Goal: Browse casually

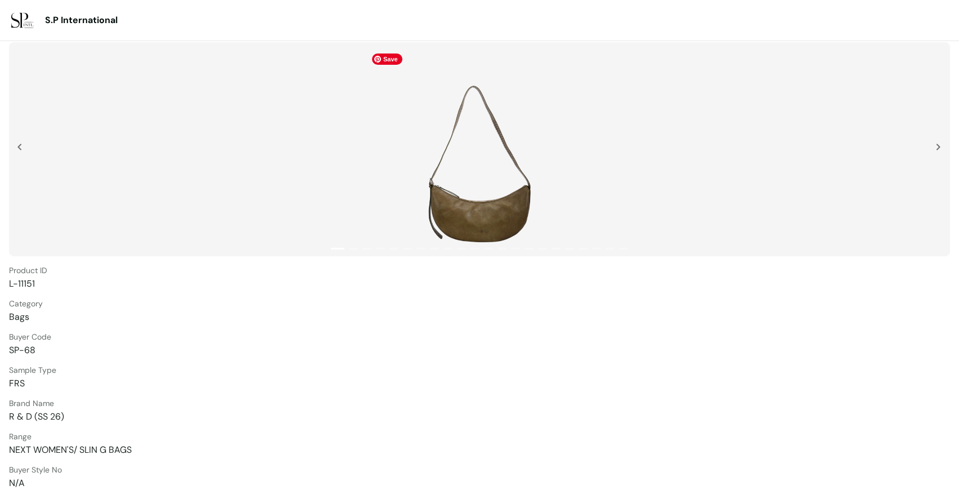
drag, startPoint x: 478, startPoint y: 204, endPoint x: 504, endPoint y: 203, distance: 25.9
click at [478, 204] on img at bounding box center [480, 149] width 226 height 203
click at [937, 149] on img at bounding box center [938, 147] width 5 height 7
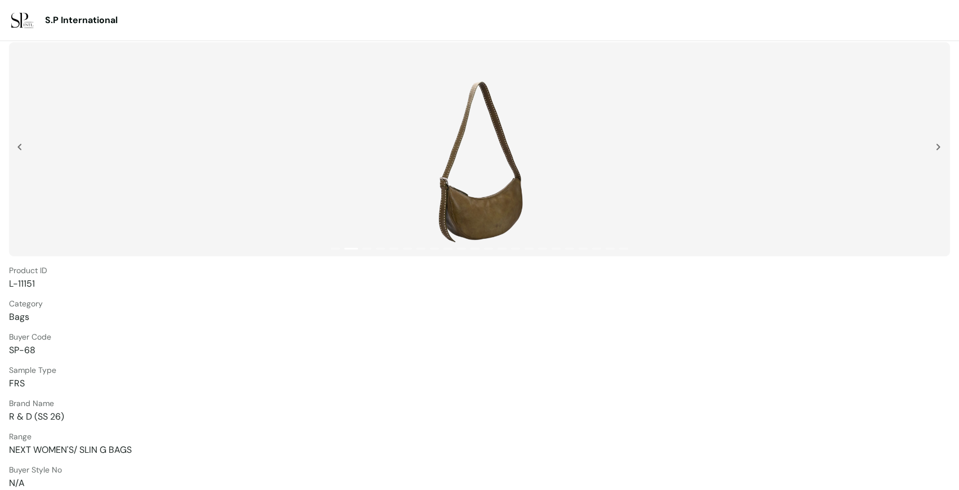
click at [936, 146] on img at bounding box center [938, 147] width 5 height 7
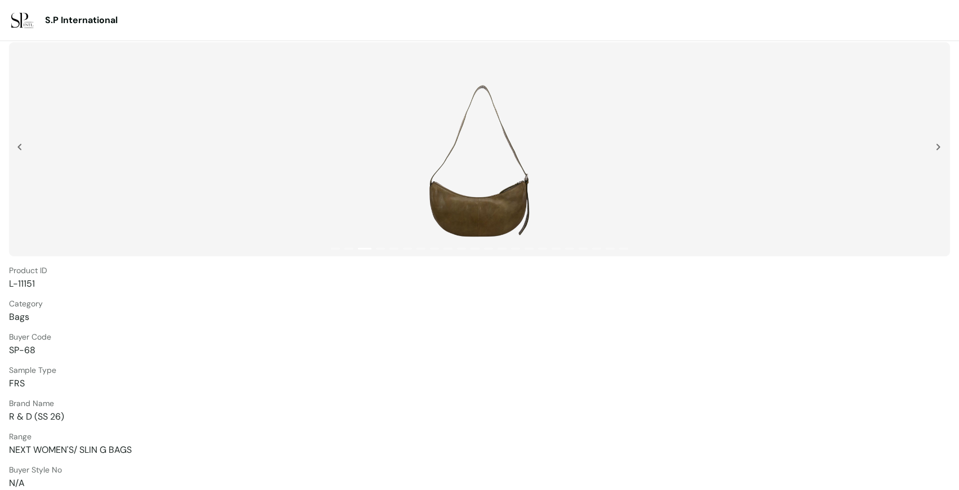
drag, startPoint x: 936, startPoint y: 148, endPoint x: 894, endPoint y: 153, distance: 43.2
click at [936, 148] on img at bounding box center [938, 147] width 5 height 7
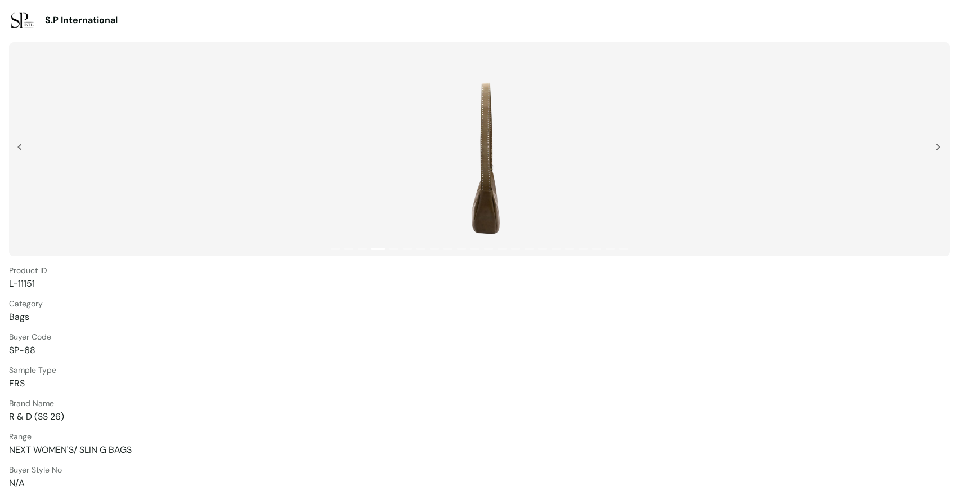
click at [934, 148] on div at bounding box center [479, 149] width 941 height 214
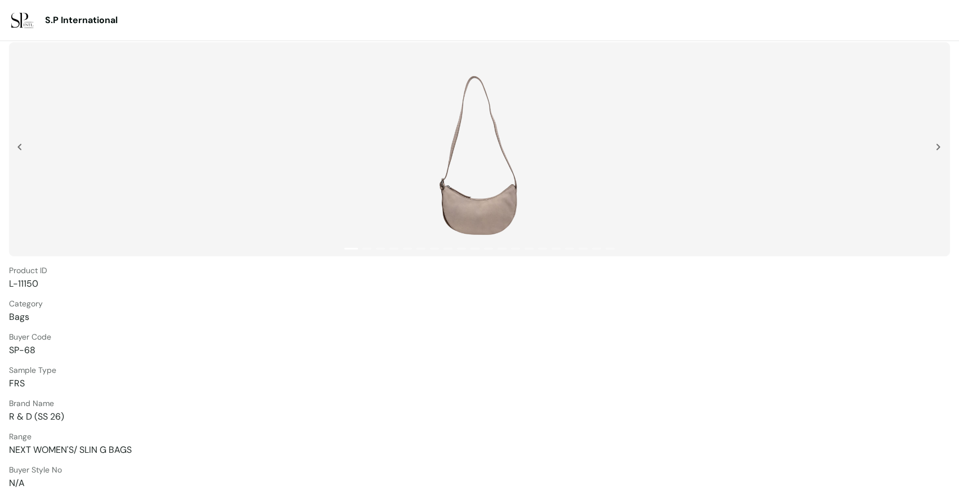
click at [939, 147] on img at bounding box center [938, 147] width 5 height 7
click at [936, 149] on img at bounding box center [938, 147] width 5 height 7
click at [936, 147] on img at bounding box center [938, 147] width 5 height 7
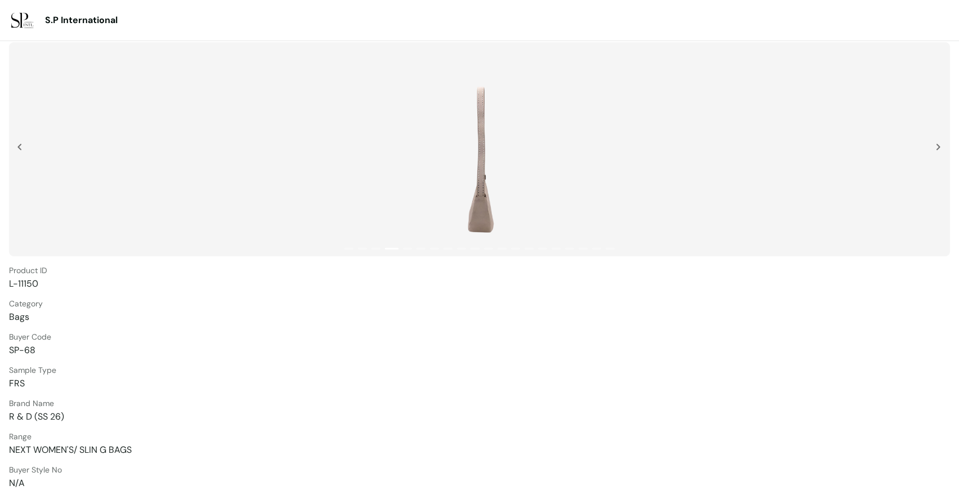
click at [939, 146] on img at bounding box center [938, 147] width 5 height 7
